Goal: Task Accomplishment & Management: Use online tool/utility

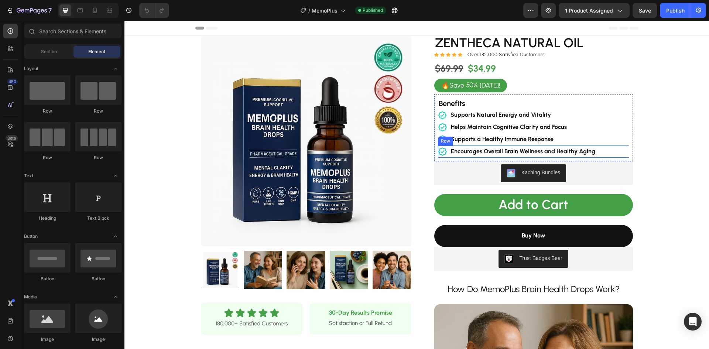
click at [615, 152] on div "Icon  Encourages Overall Brain Wellness and Healthy Aging Text Block Row" at bounding box center [533, 151] width 191 height 12
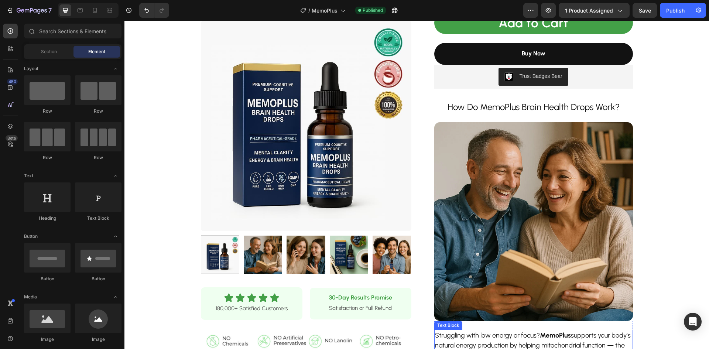
scroll to position [148, 0]
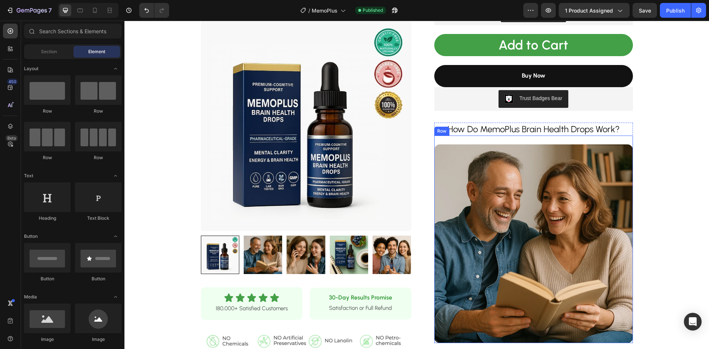
click at [556, 127] on h2 "How Do MemoPlus Brain Health Drops Work?" at bounding box center [533, 129] width 199 height 13
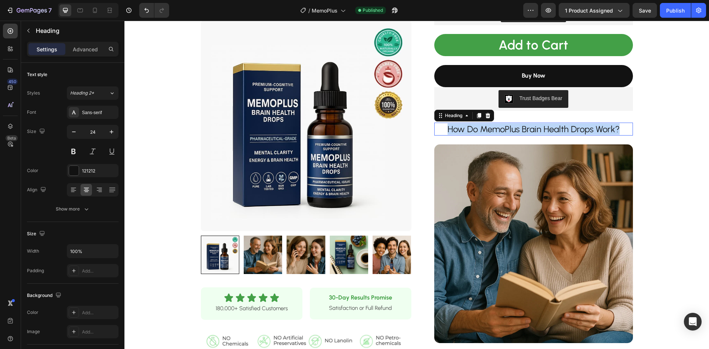
click at [556, 127] on p "How Do MemoPlus Brain Health Drops Work?" at bounding box center [533, 128] width 197 height 11
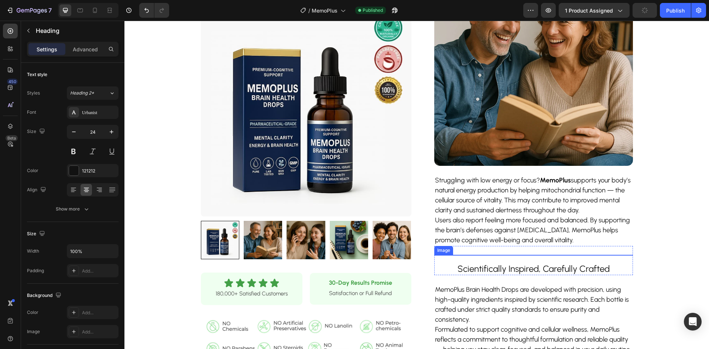
scroll to position [332, 0]
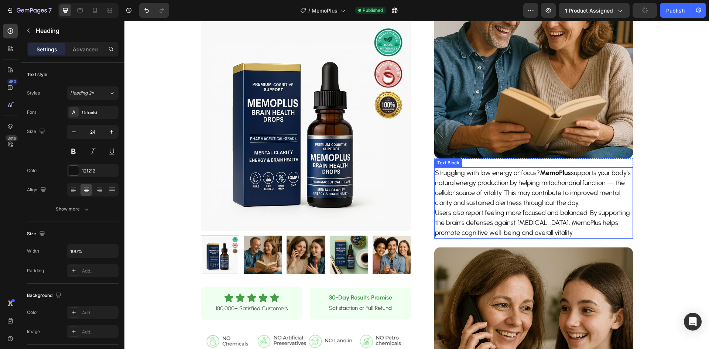
click at [533, 224] on p "Users also report feeling more focused and balanced. By supporting the brain’s …" at bounding box center [533, 223] width 197 height 30
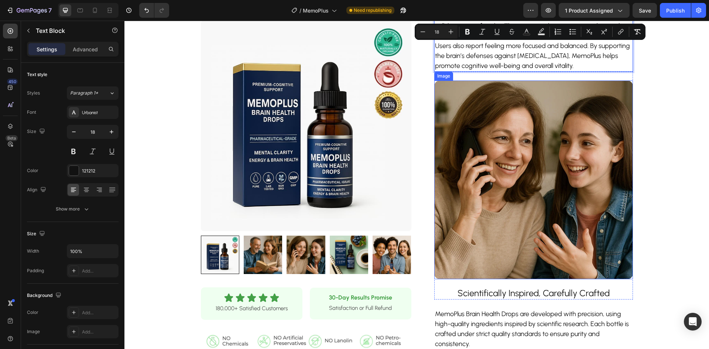
scroll to position [554, 0]
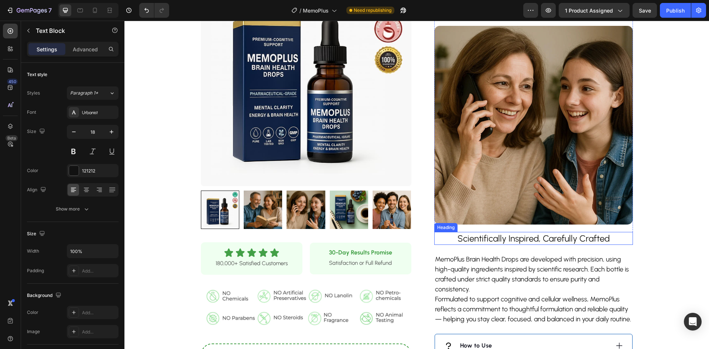
click at [518, 238] on h2 "Scientifically Inspired, Carefully Crafted" at bounding box center [533, 238] width 199 height 13
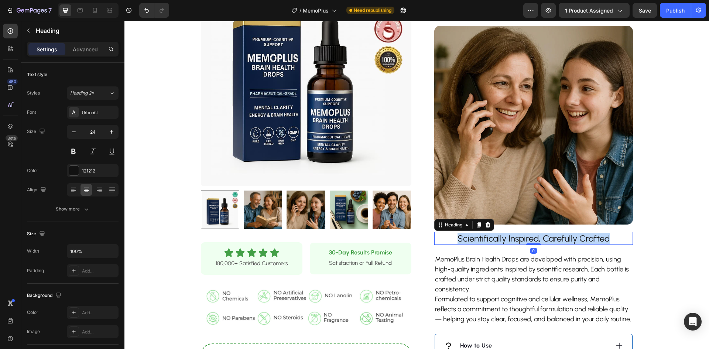
click at [518, 238] on p "Scientifically Inspired, Carefully Crafted" at bounding box center [533, 238] width 197 height 11
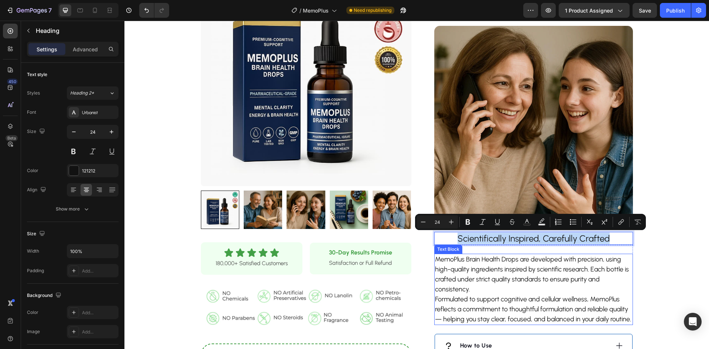
click at [510, 276] on p "MemoPlus Brain Health Drops are developed with precision, using high-quality in…" at bounding box center [533, 274] width 197 height 40
click at [509, 276] on p "MemoPlus Brain Health Drops are developed with precision, using high-quality in…" at bounding box center [533, 274] width 197 height 40
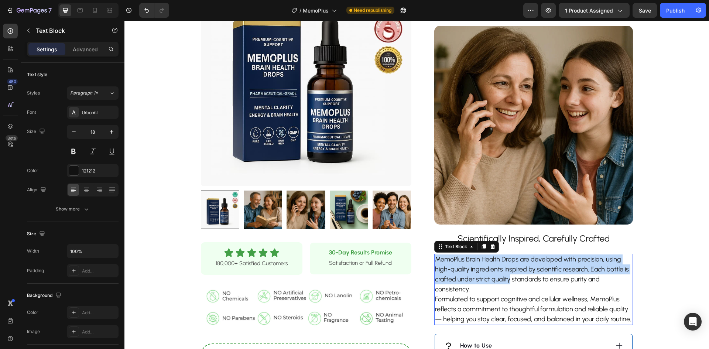
click at [509, 276] on p "MemoPlus Brain Health Drops are developed with precision, using high-quality in…" at bounding box center [533, 274] width 197 height 40
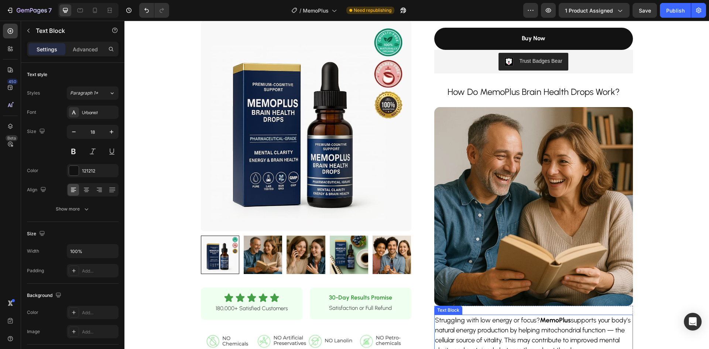
scroll to position [111, 0]
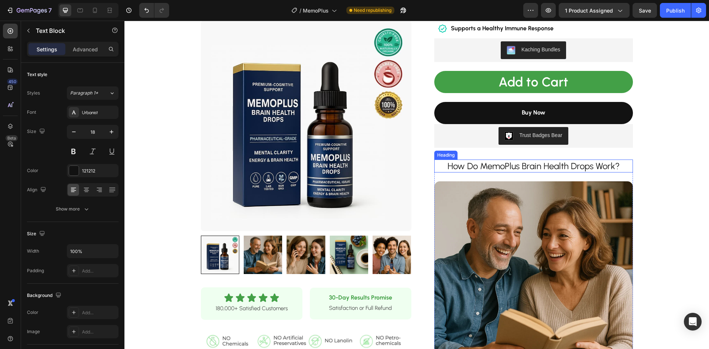
click at [497, 168] on p "How Do MemoPlus Brain Health Drops Work?" at bounding box center [533, 165] width 197 height 11
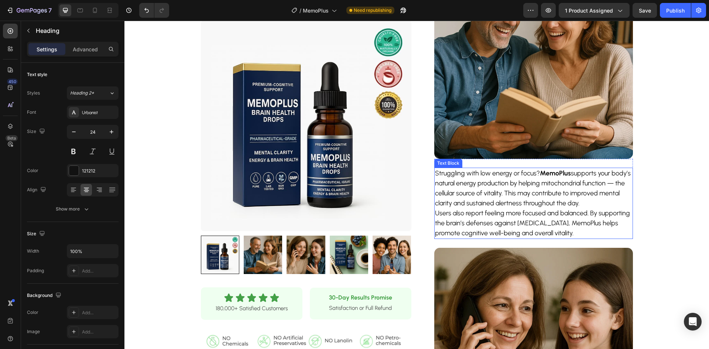
scroll to position [332, 0]
click at [520, 213] on p "Users also report feeling more focused and balanced. By supporting the brain’s …" at bounding box center [533, 223] width 197 height 30
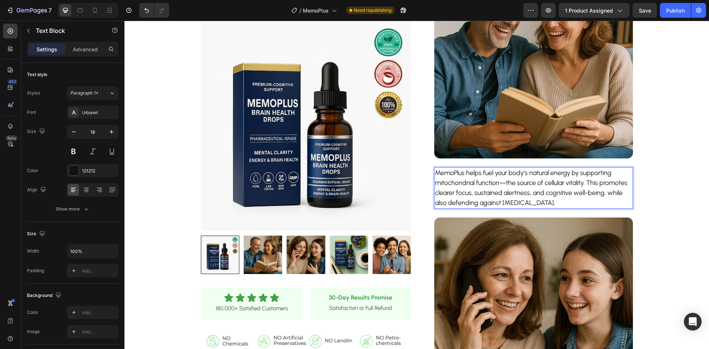
click at [444, 168] on p "MemoPlus helps fuel your body’s natural energy by supporting mitochondrial func…" at bounding box center [533, 188] width 197 height 40
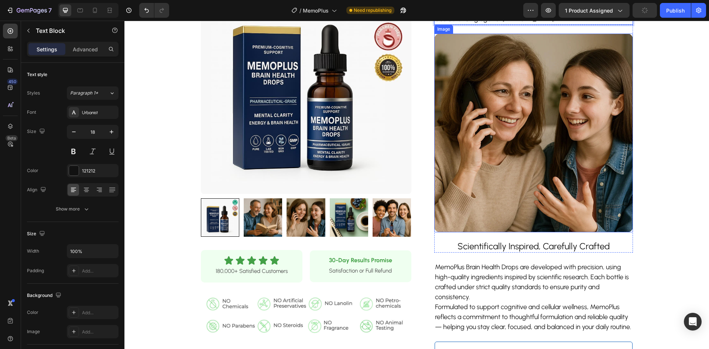
scroll to position [517, 0]
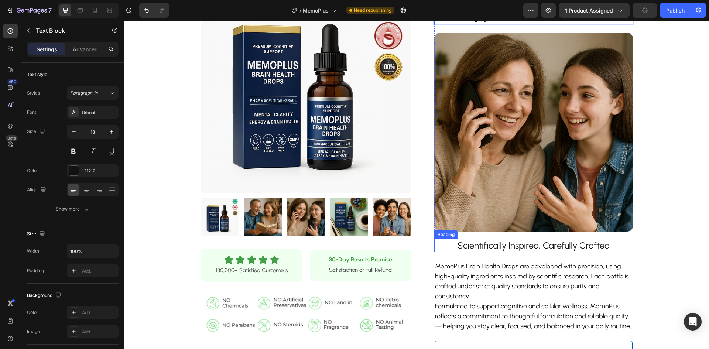
click at [494, 240] on p "Scientifically Inspired, Carefully Crafted" at bounding box center [533, 245] width 197 height 11
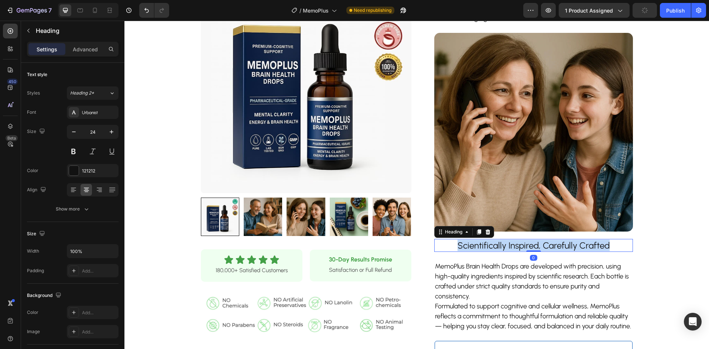
click at [494, 240] on p "Scientifically Inspired, Carefully Crafted" at bounding box center [533, 245] width 197 height 11
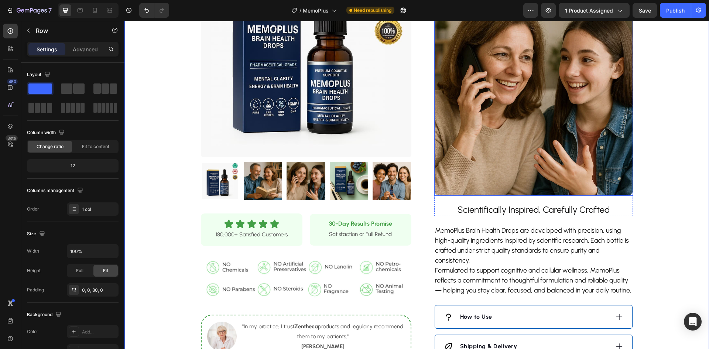
scroll to position [627, 0]
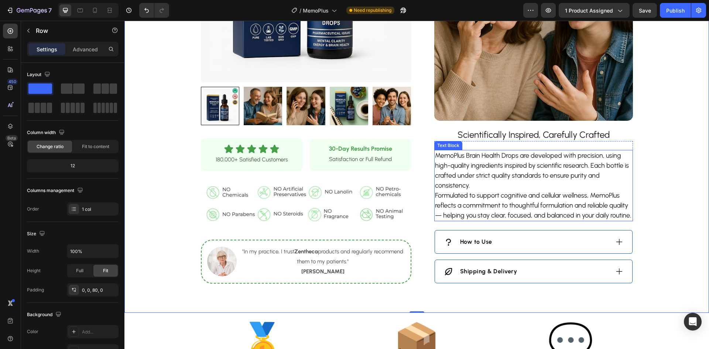
click at [513, 199] on p "Formulated to support cognitive and cellular wellness, MemoPlus reflects a comm…" at bounding box center [533, 205] width 197 height 30
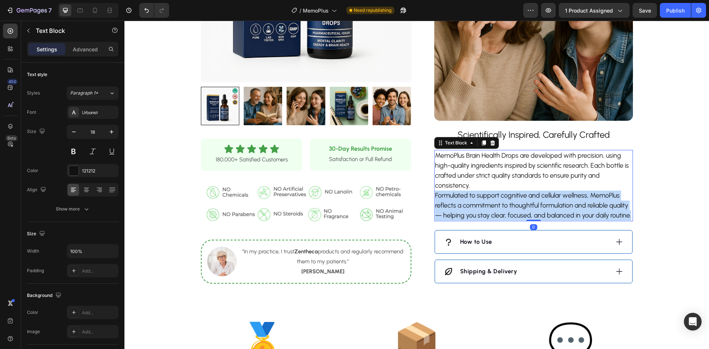
click at [513, 199] on p "Formulated to support cognitive and cellular wellness, MemoPlus reflects a comm…" at bounding box center [533, 205] width 197 height 30
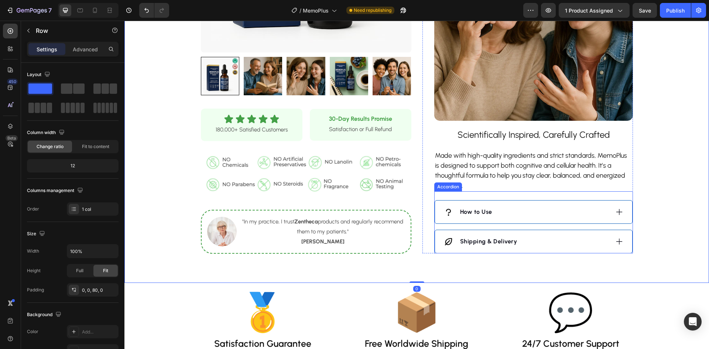
click at [567, 213] on div "How to Use" at bounding box center [526, 211] width 165 height 11
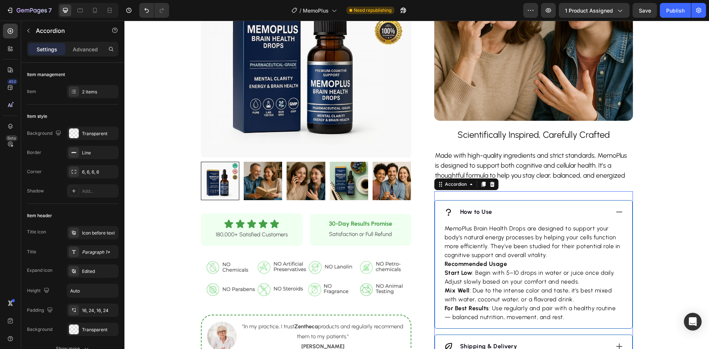
click at [529, 257] on p "MemoPlus Brain Health Drops are designed to support your body's natural energy …" at bounding box center [533, 241] width 178 height 35
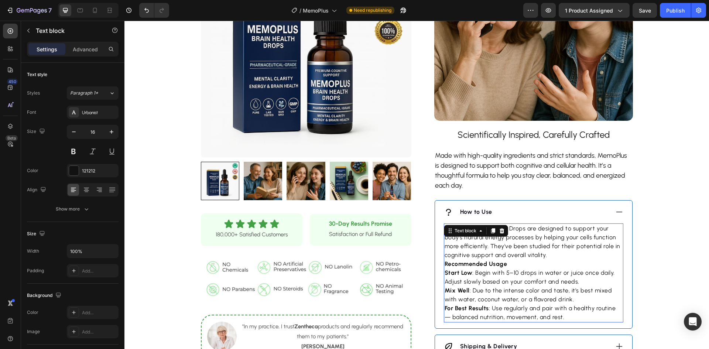
click at [529, 257] on p "MemoPlus Brain Health Drops are designed to support your body's natural energy …" at bounding box center [533, 241] width 178 height 35
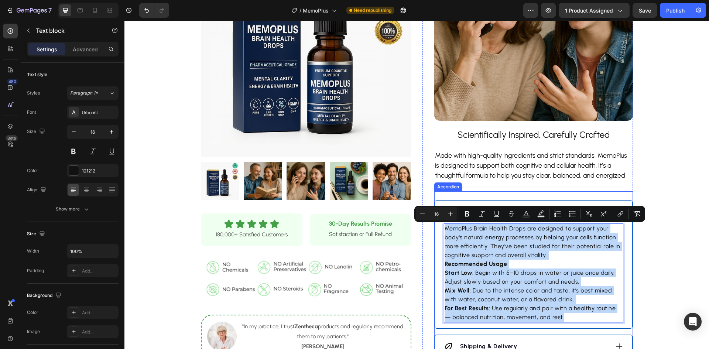
copy div "MemoPlus Brain Health Drops are designed to support your body's natural energy …"
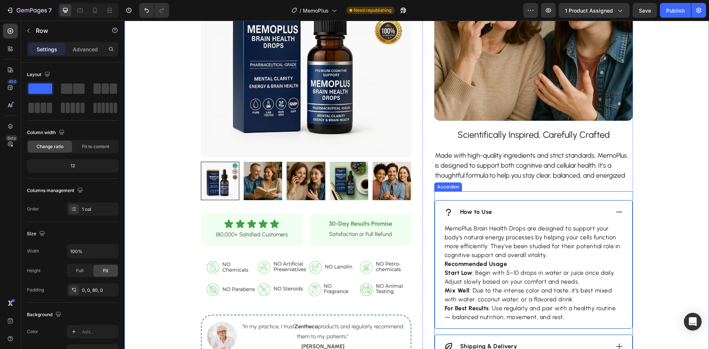
click at [504, 272] on p "Recommended Usage Start Low : Begin with 5–10 drops in water or juice once dail…" at bounding box center [533, 290] width 178 height 62
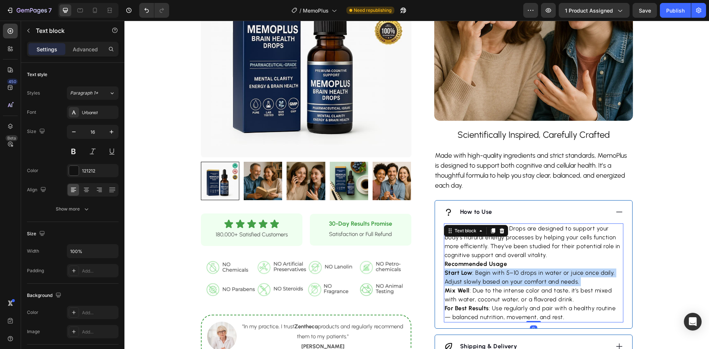
click at [503, 273] on p "Recommended Usage Start Low : Begin with 5–10 drops in water or juice once dail…" at bounding box center [533, 290] width 178 height 62
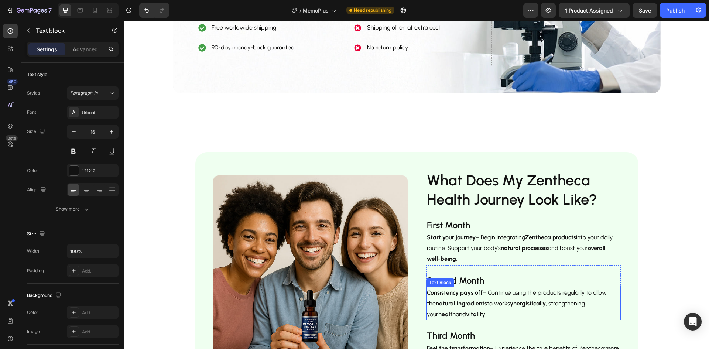
scroll to position [1255, 0]
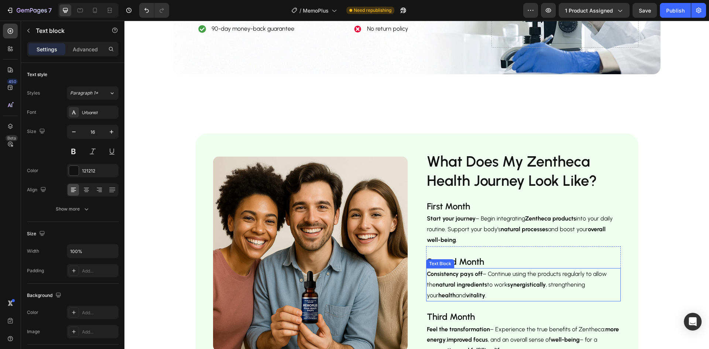
click at [294, 274] on img at bounding box center [310, 253] width 194 height 194
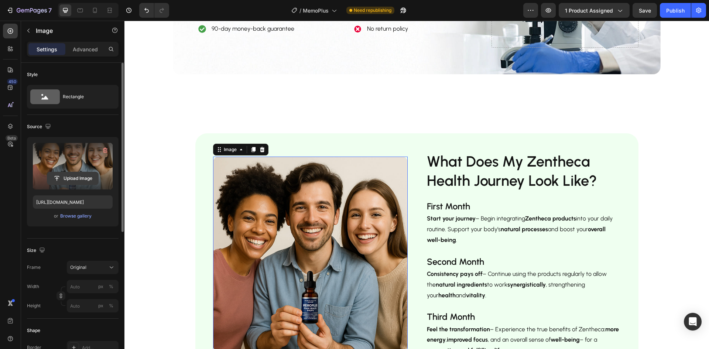
click at [65, 179] on input "file" at bounding box center [72, 178] width 51 height 13
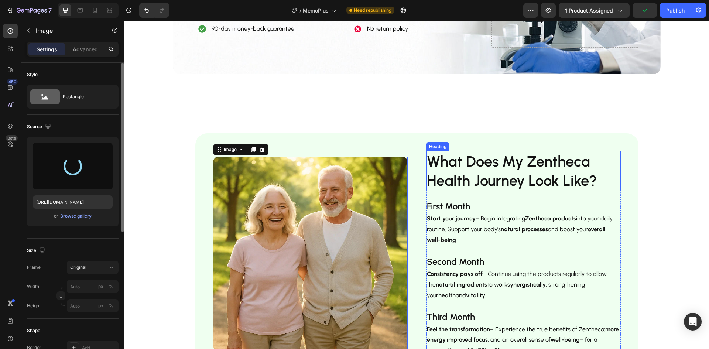
type input "[URL][DOMAIN_NAME]"
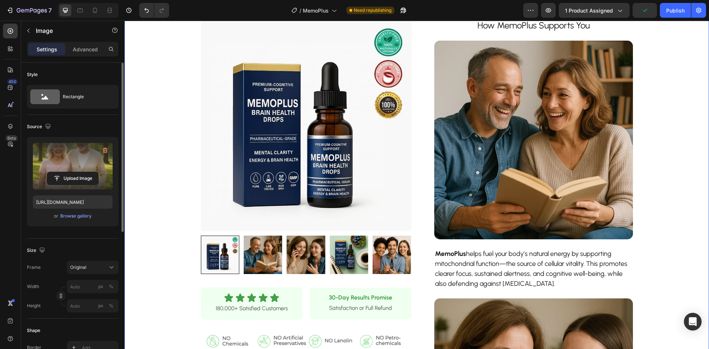
scroll to position [221, 0]
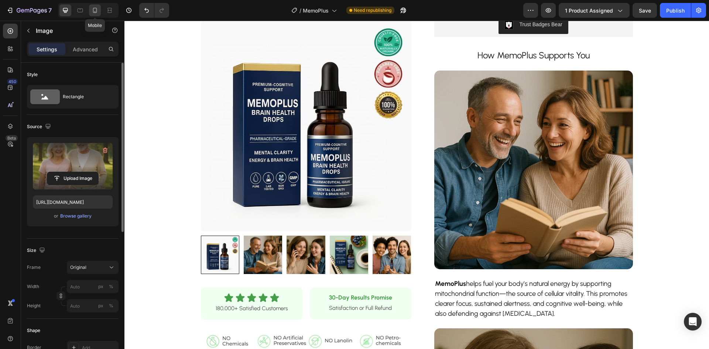
click at [100, 9] on div at bounding box center [95, 10] width 12 height 12
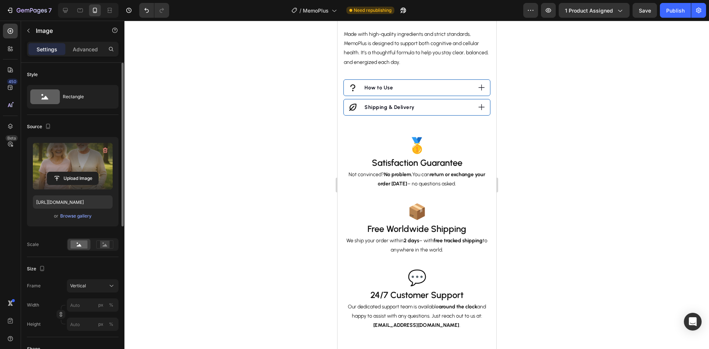
scroll to position [1010, 0]
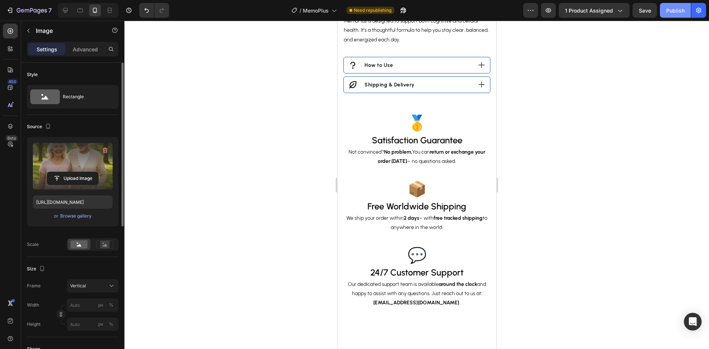
click at [670, 11] on div "Publish" at bounding box center [675, 11] width 18 height 8
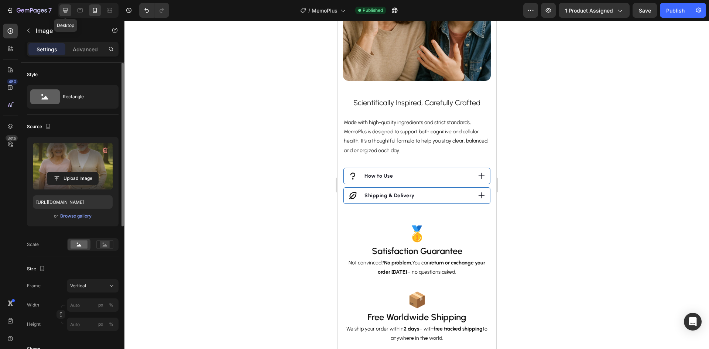
click at [61, 10] on div at bounding box center [65, 10] width 12 height 12
